Goal: Information Seeking & Learning: Learn about a topic

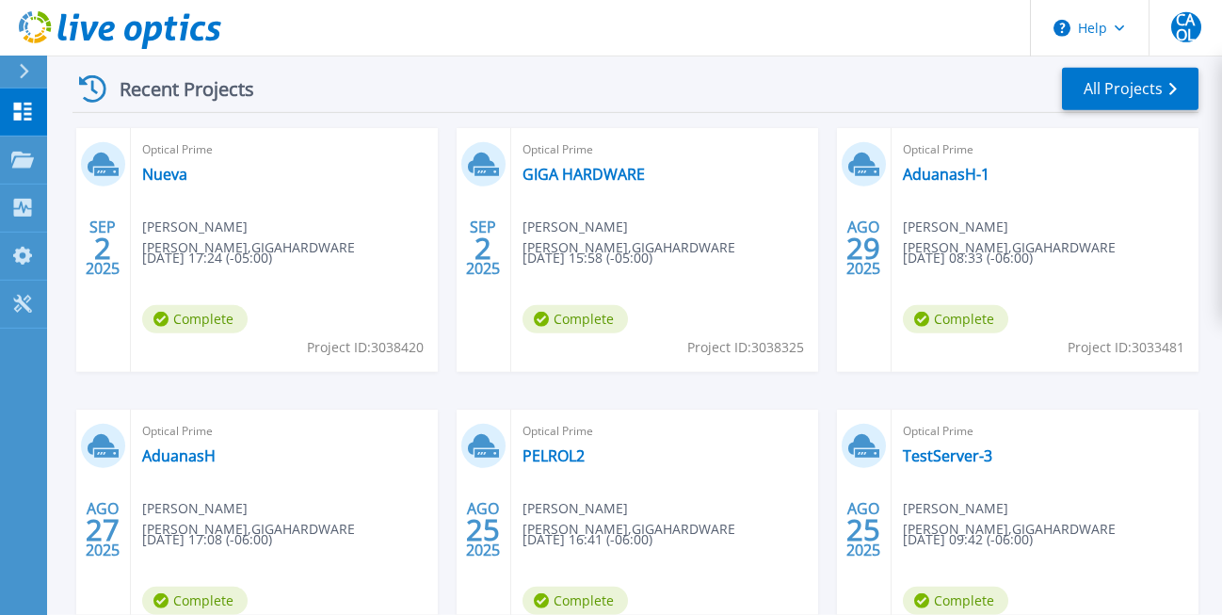
scroll to position [284, 0]
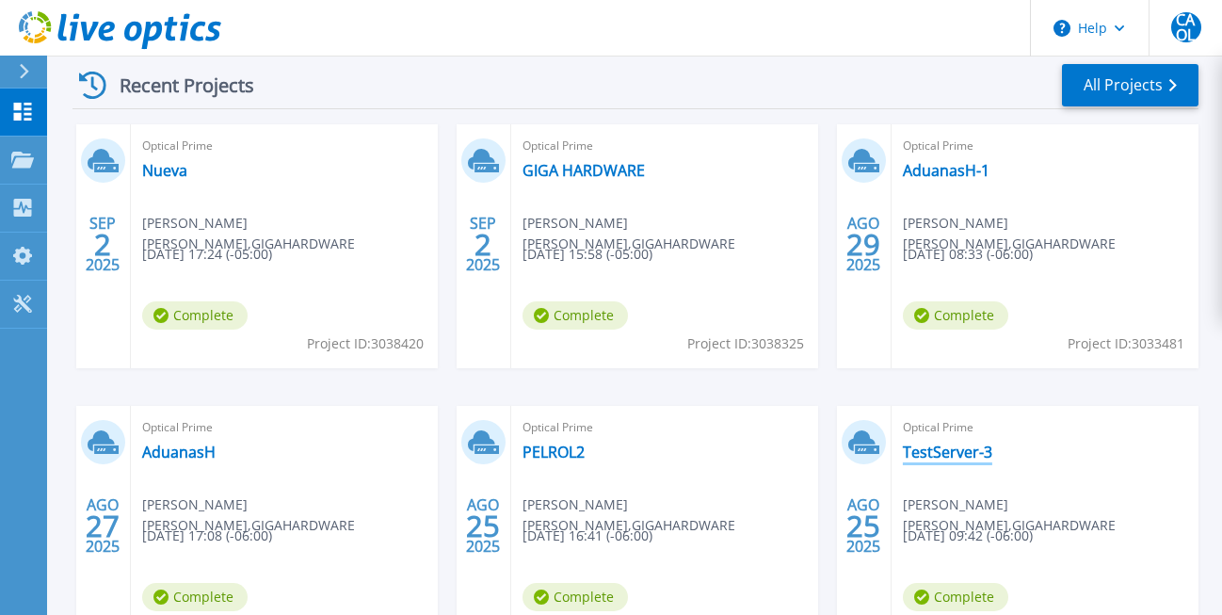
click at [934, 449] on link "TestServer-3" at bounding box center [947, 451] width 89 height 19
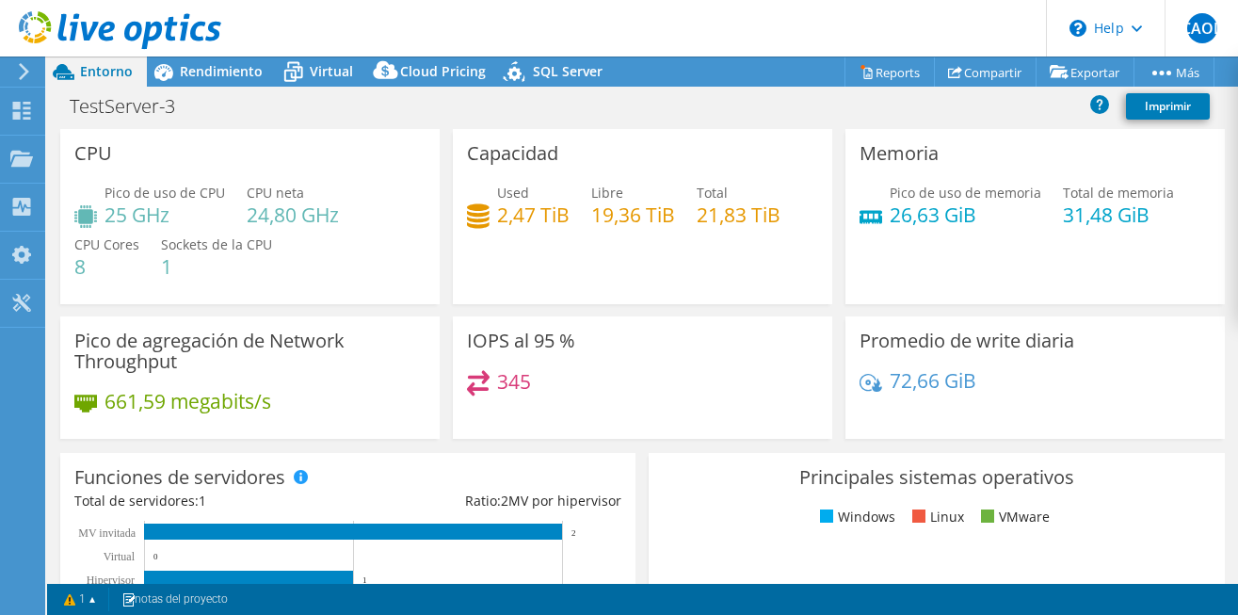
select select "USD"
click at [202, 69] on span "Rendimiento" at bounding box center [221, 71] width 83 height 18
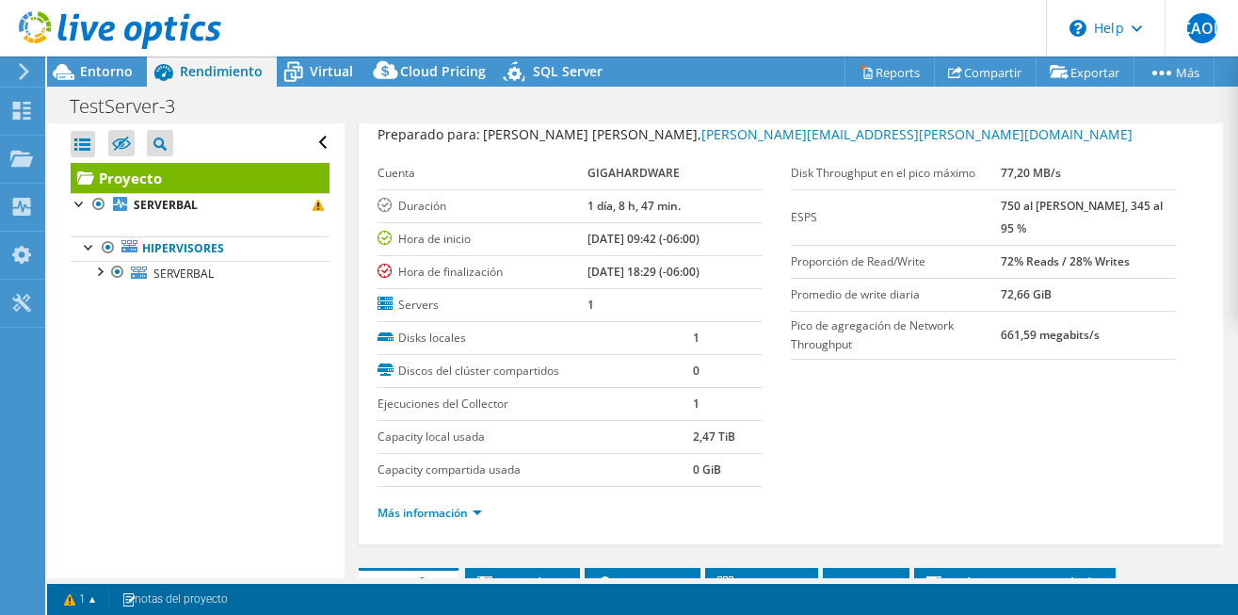
scroll to position [51, 0]
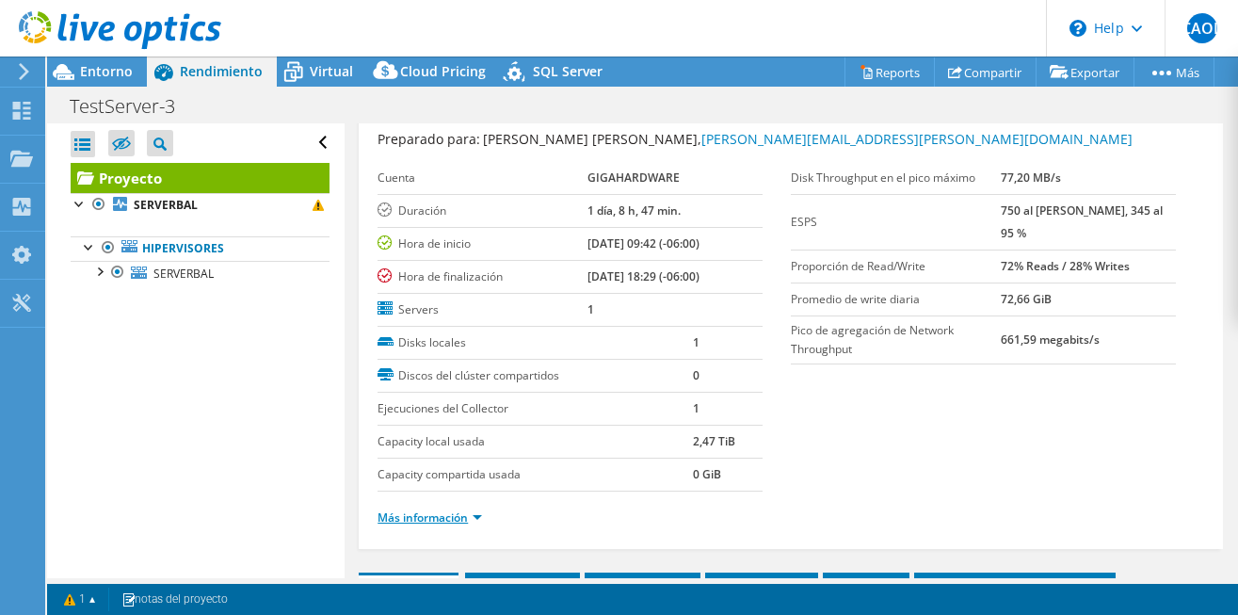
click at [475, 517] on link "Más información" at bounding box center [429, 517] width 104 height 16
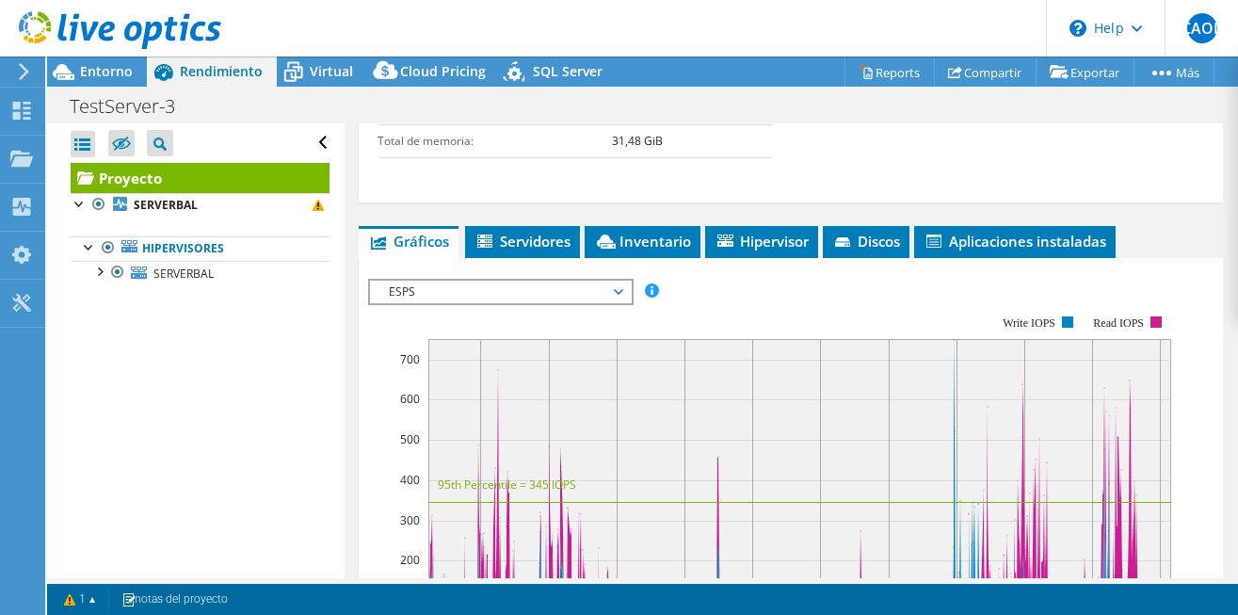
scroll to position [973, 0]
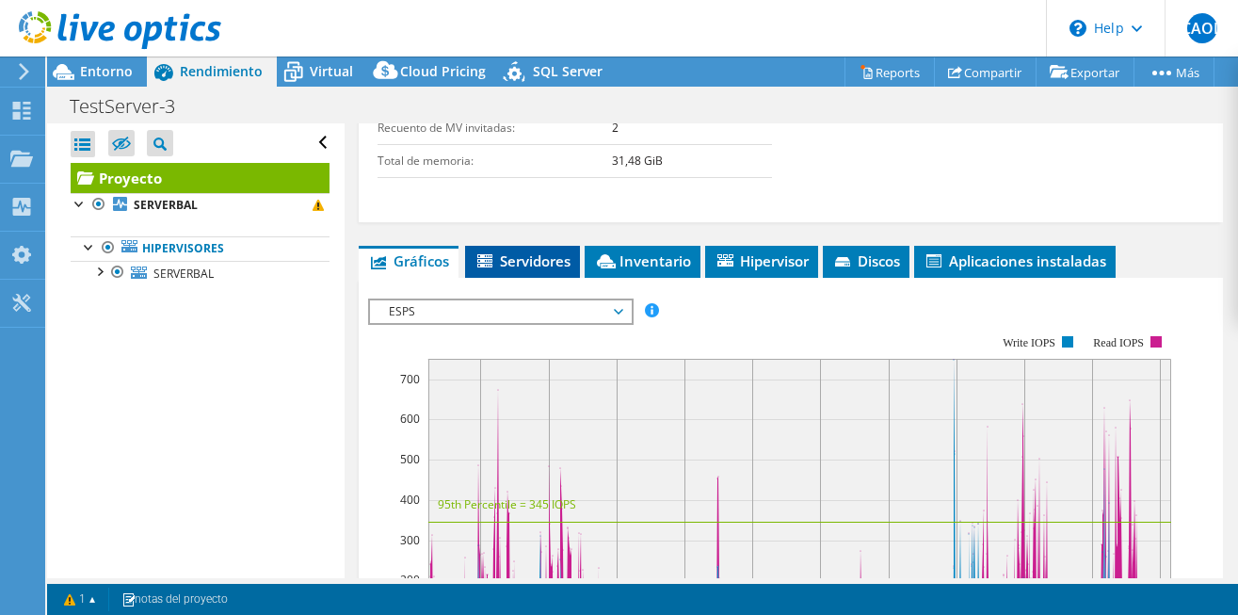
click at [524, 262] on span "Servidores" at bounding box center [522, 260] width 96 height 19
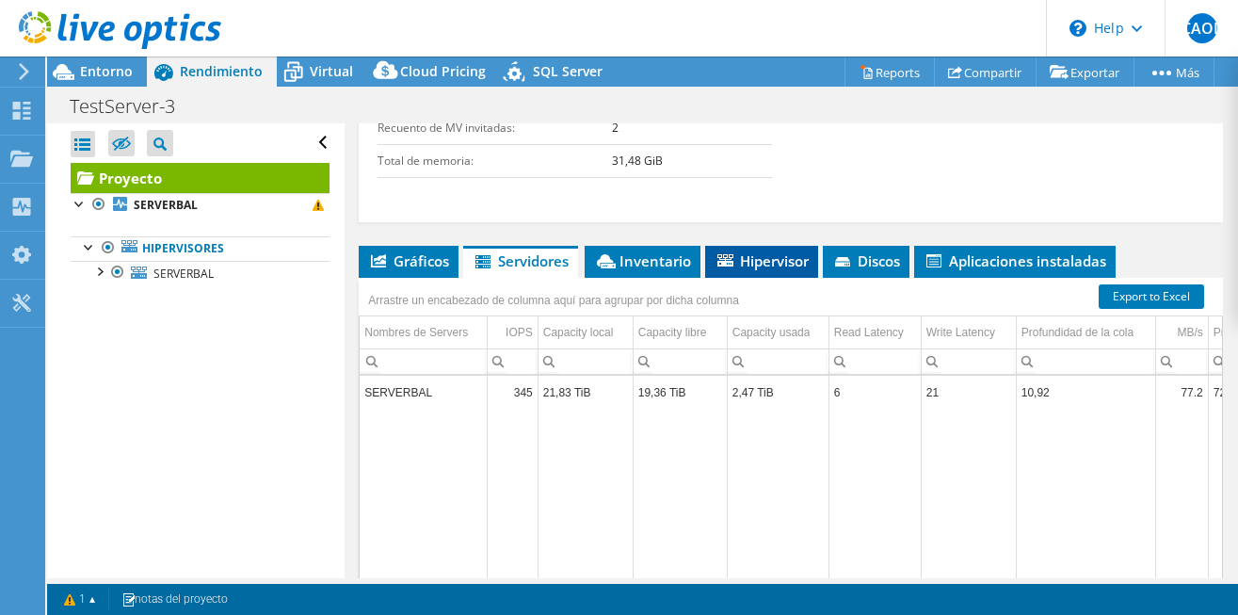
click at [770, 265] on span "Hipervisor" at bounding box center [761, 260] width 94 height 19
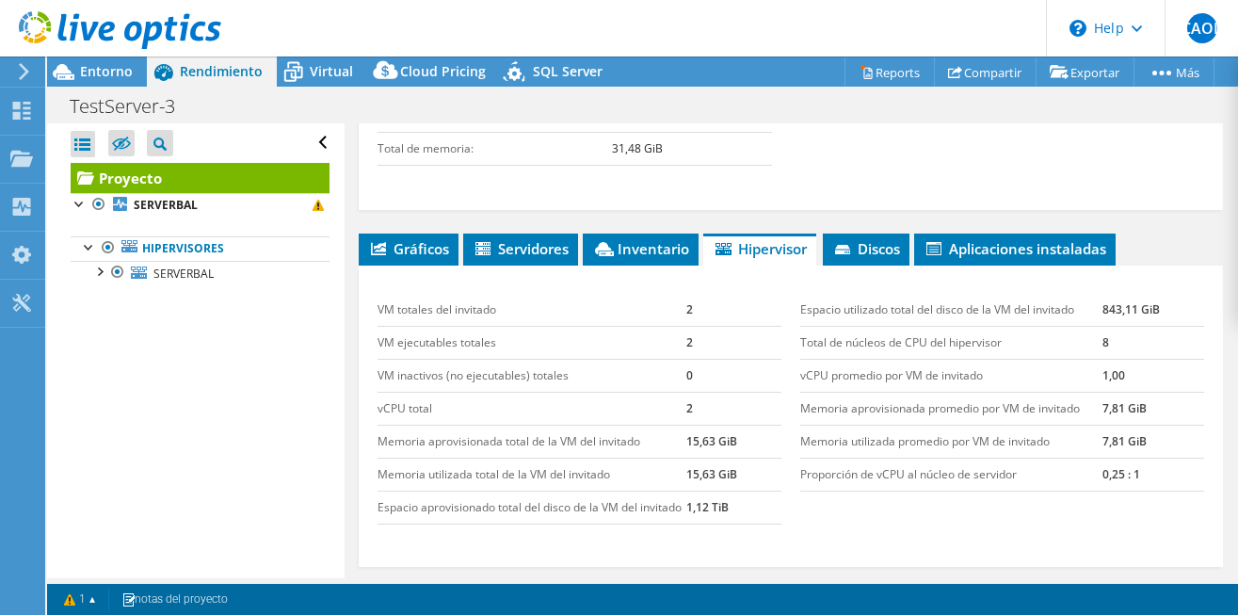
scroll to position [865, 0]
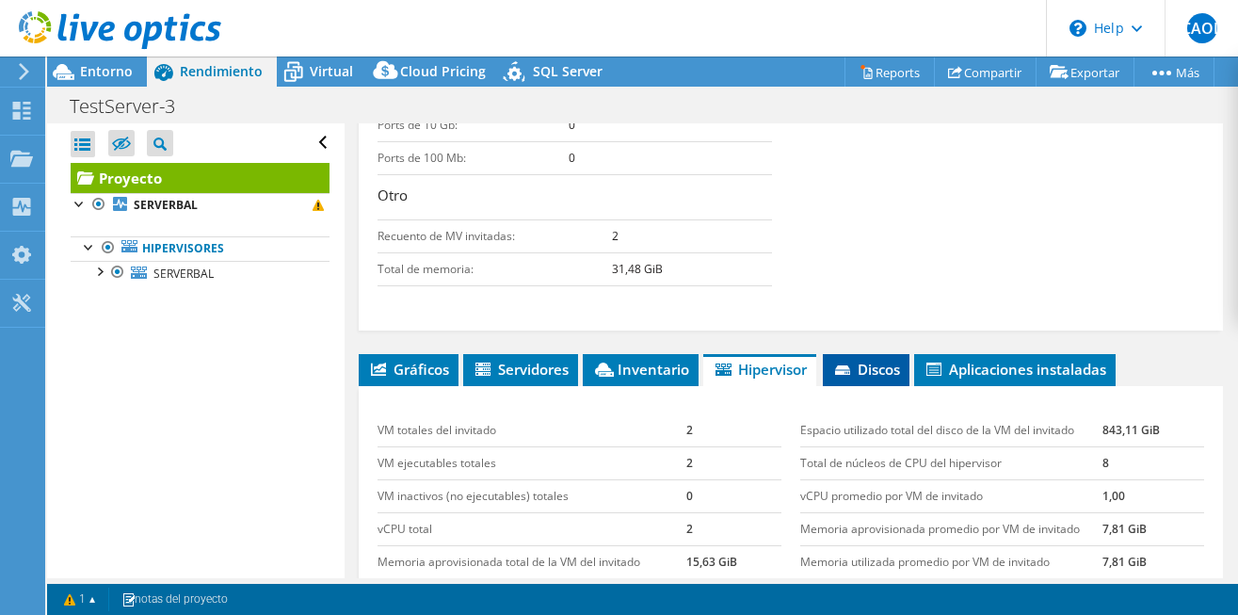
click at [889, 362] on span "Discos" at bounding box center [866, 369] width 68 height 19
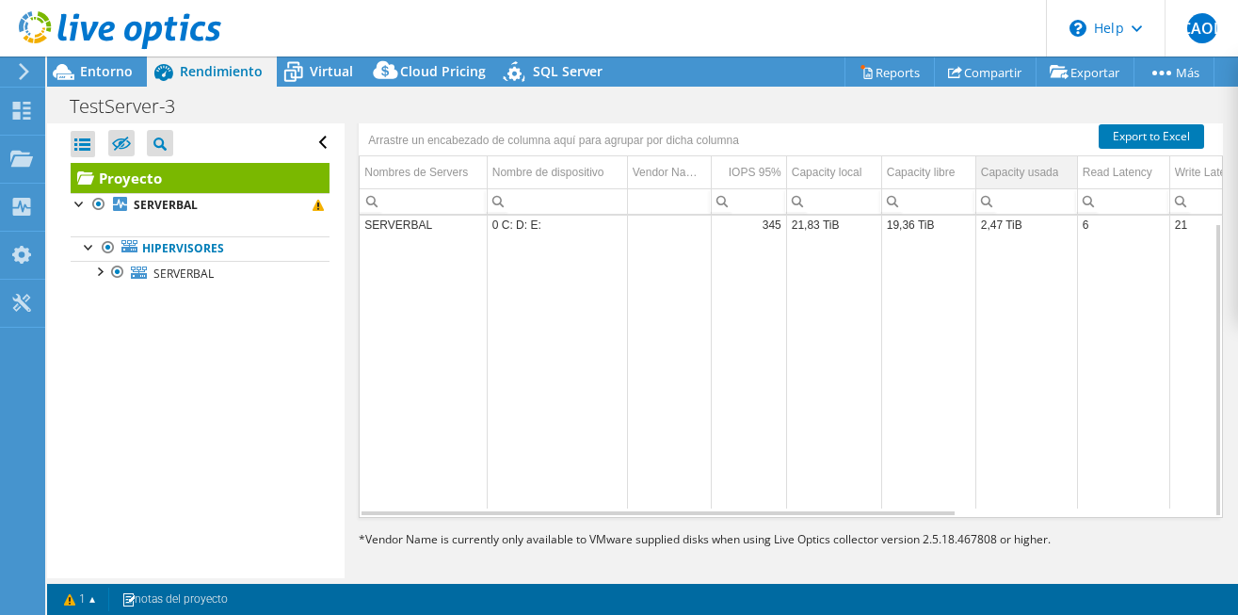
scroll to position [1144, 0]
